Goal: Information Seeking & Learning: Learn about a topic

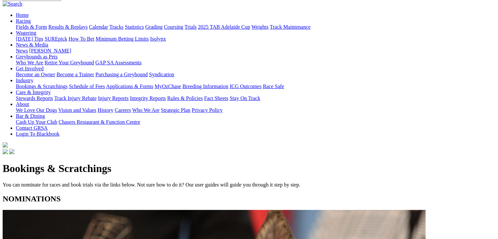
scroll to position [66, 0]
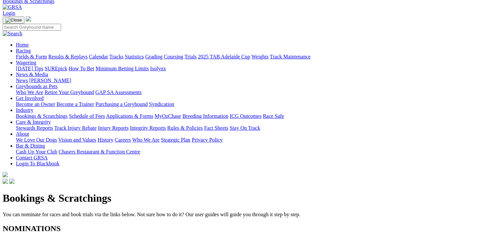
scroll to position [99, 0]
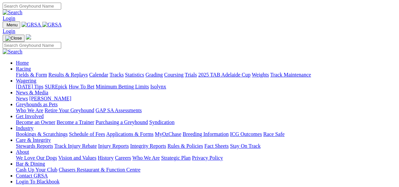
click at [166, 143] on link "Integrity Reports" at bounding box center [148, 146] width 36 height 6
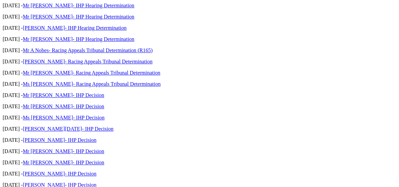
scroll to position [238, 0]
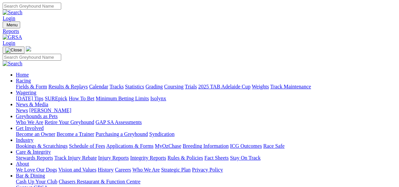
click at [28, 108] on link "News" at bounding box center [22, 111] width 12 height 6
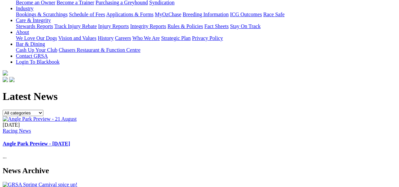
scroll to position [132, 0]
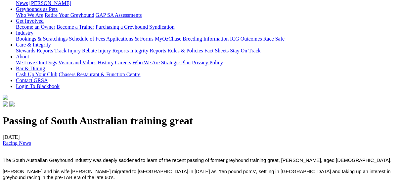
scroll to position [159, 0]
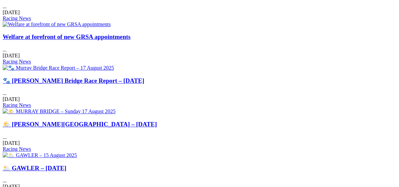
scroll to position [450, 0]
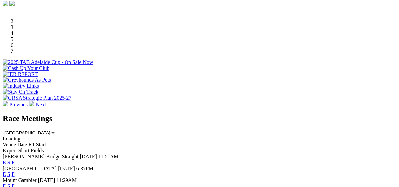
scroll to position [212, 0]
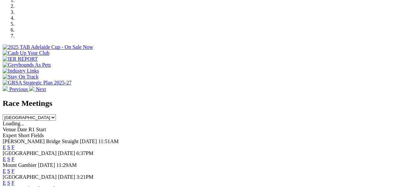
click at [15, 157] on link "F" at bounding box center [13, 160] width 3 height 6
